Goal: Communication & Community: Participate in discussion

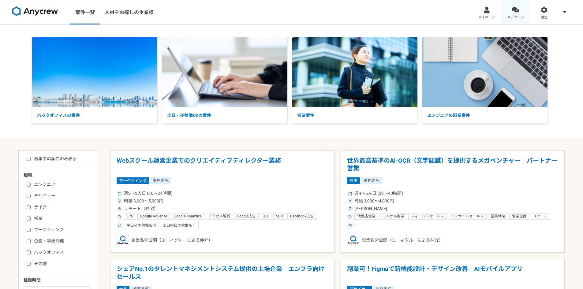
click at [509, 11] on link "メッセージ" at bounding box center [515, 12] width 29 height 24
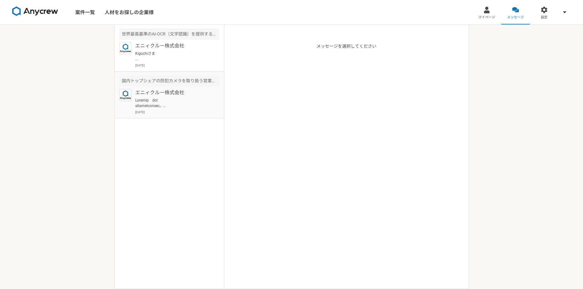
click at [166, 91] on p "エニィクルー株式会社" at bounding box center [173, 92] width 76 height 7
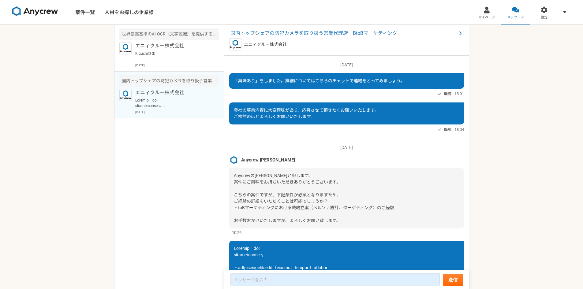
scroll to position [154, 0]
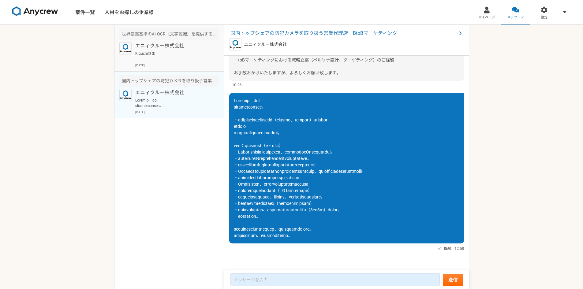
click at [161, 59] on p "Kiguchiさま 重ねてすみません。 こちら別件でして、もし、営業の案件等お探しでしたら、ご案内させて頂ければと思い、お声かけさせて頂きました。 ご興味・ご…" at bounding box center [173, 56] width 76 height 11
